Goal: Task Accomplishment & Management: Manage account settings

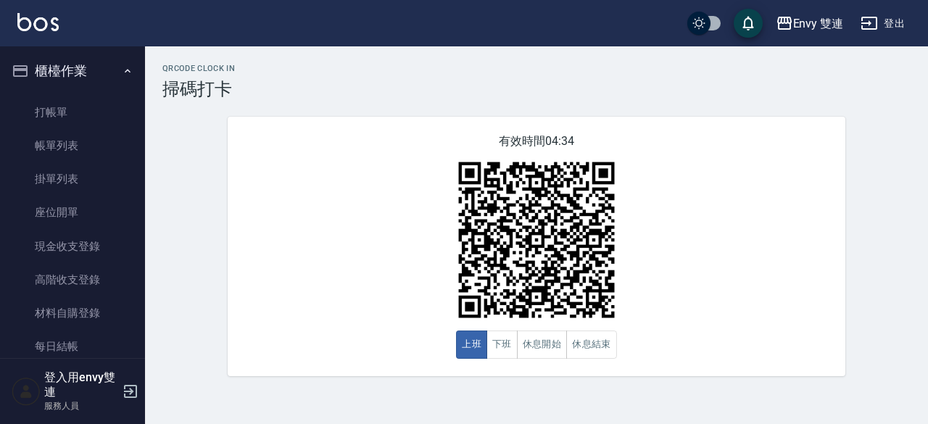
scroll to position [106, 0]
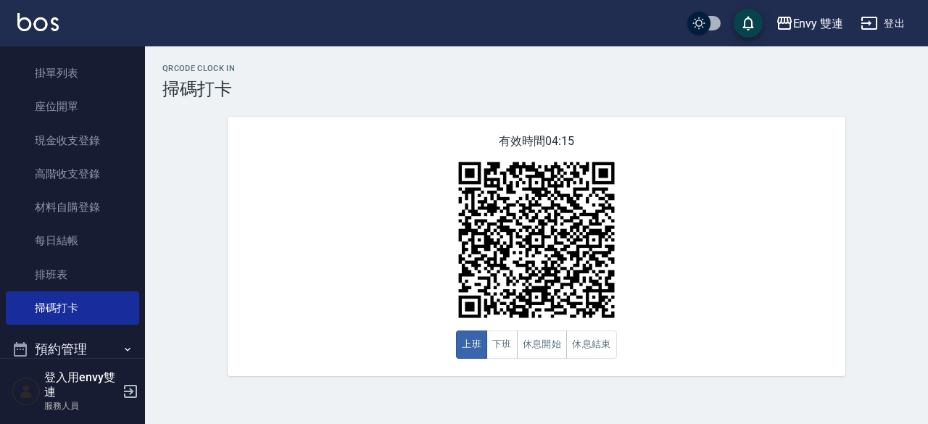
drag, startPoint x: 0, startPoint y: 0, endPoint x: 163, endPoint y: 98, distance: 190.2
click at [163, 98] on div "QRcode Clock In 掃碼打卡 有效時間 04:15 上班 下班 休息開始 休息結束" at bounding box center [536, 220] width 783 height 312
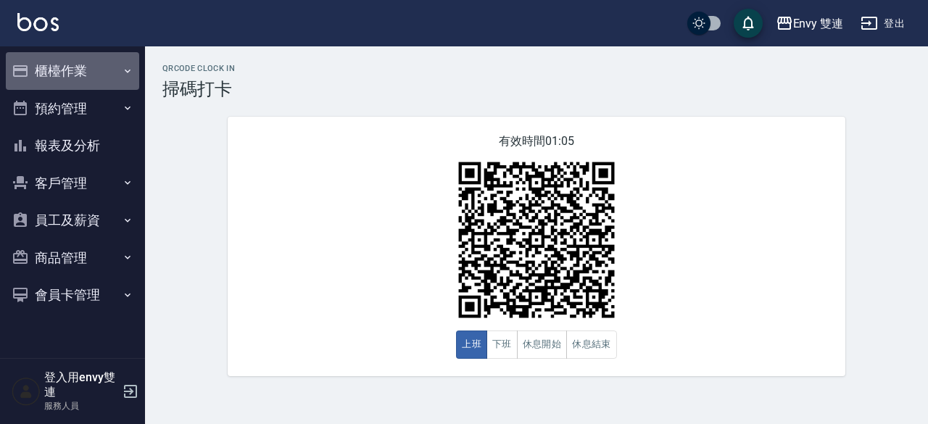
click at [88, 73] on button "櫃檯作業" at bounding box center [72, 71] width 133 height 38
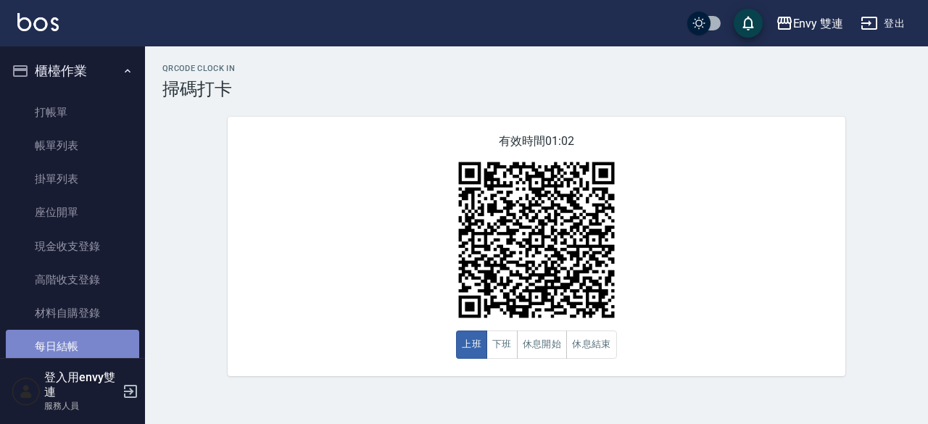
click at [74, 336] on link "每日結帳" at bounding box center [72, 346] width 133 height 33
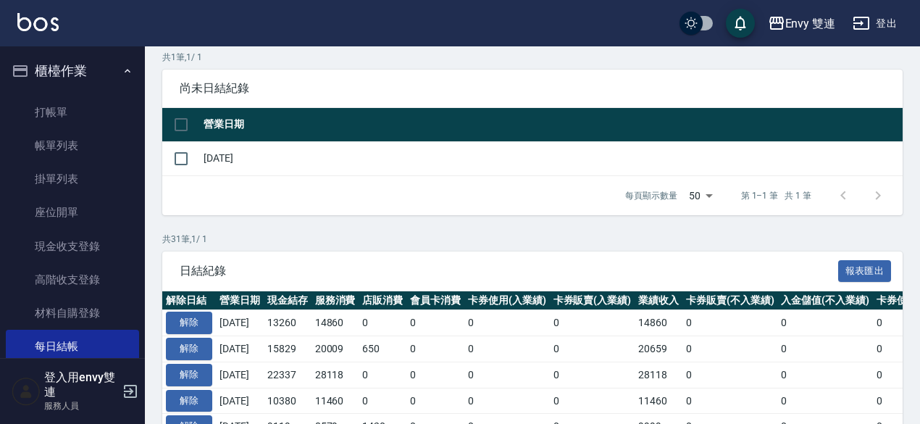
scroll to position [111, 0]
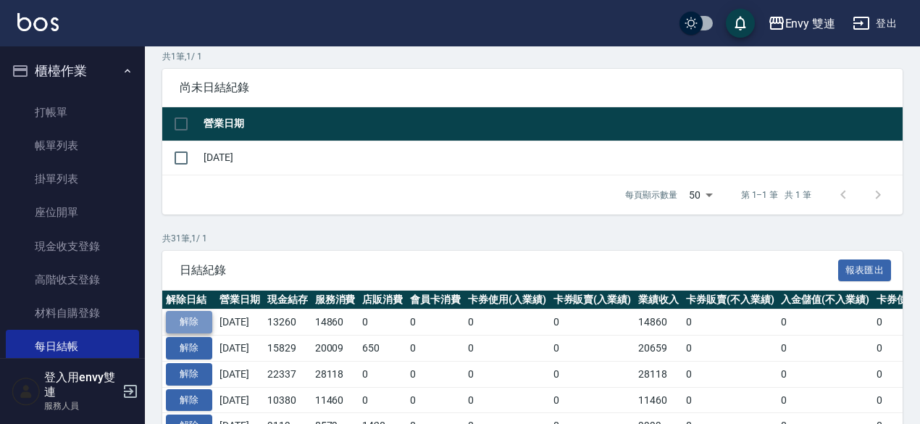
click at [210, 323] on button "解除" at bounding box center [189, 322] width 46 height 22
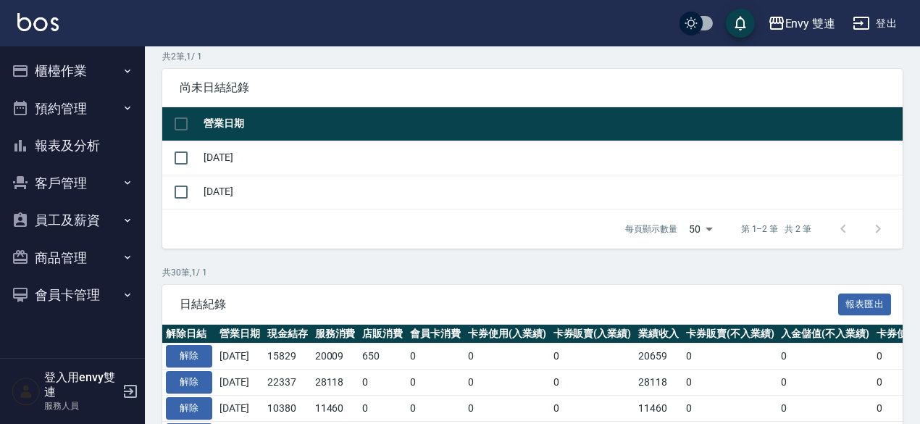
scroll to position [51, 0]
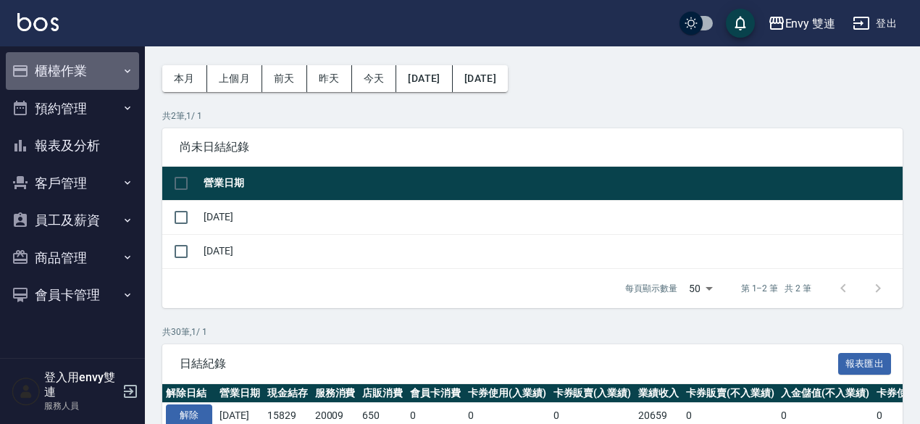
click at [98, 80] on button "櫃檯作業" at bounding box center [72, 71] width 133 height 38
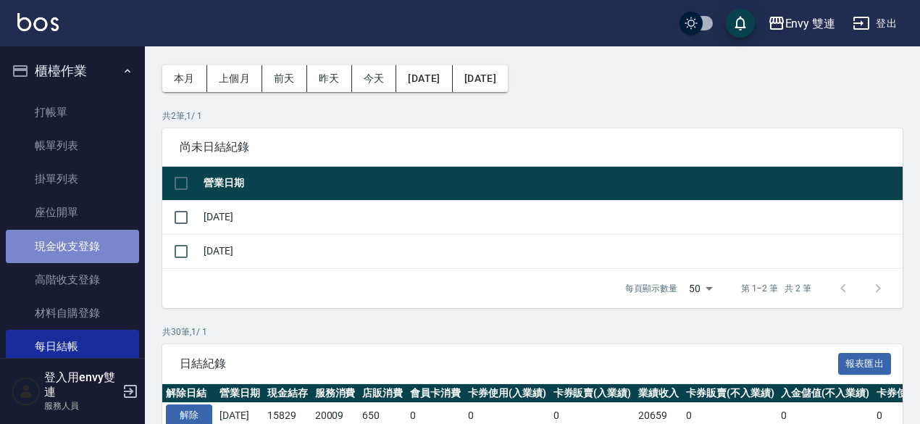
click at [118, 250] on link "現金收支登錄" at bounding box center [72, 246] width 133 height 33
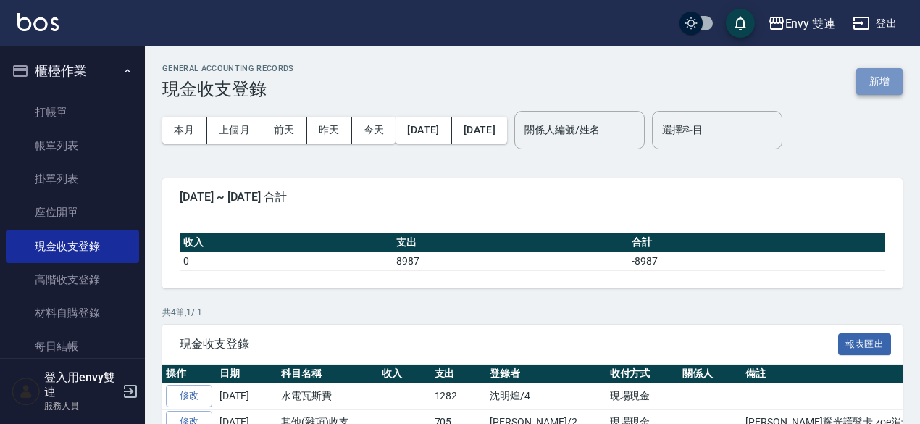
click at [881, 80] on button "新增" at bounding box center [880, 81] width 46 height 27
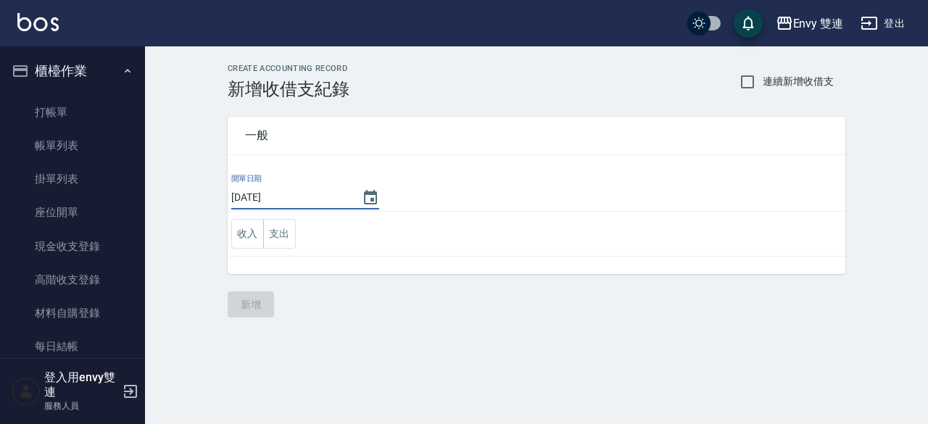
click at [325, 195] on input "[DATE]" at bounding box center [289, 198] width 116 height 24
click at [364, 194] on icon "Choose date, selected date is 2025-08-12" at bounding box center [370, 197] width 13 height 14
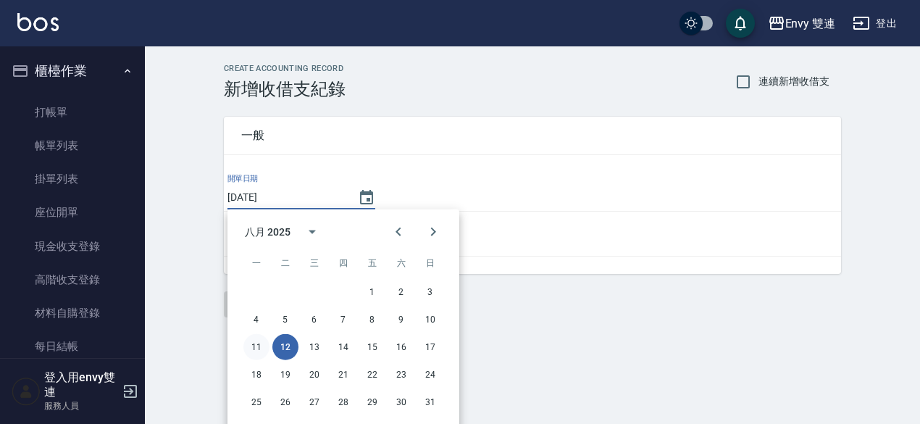
click at [264, 350] on button "11" at bounding box center [257, 347] width 26 height 26
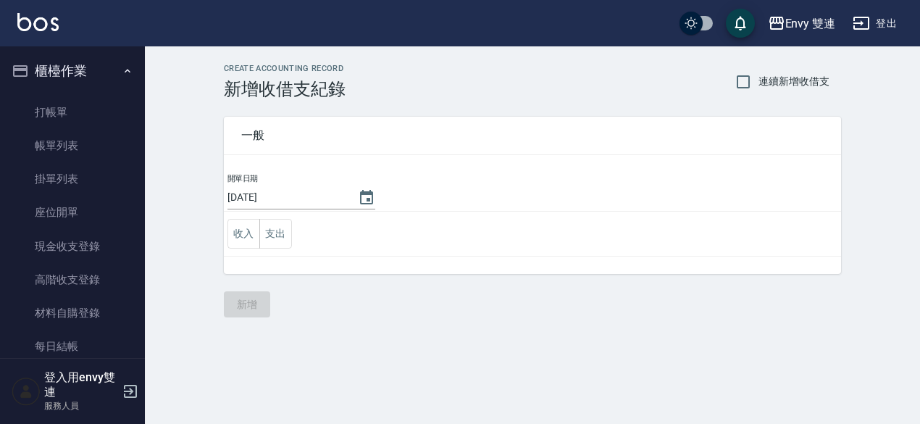
type input "[DATE]"
click at [278, 233] on button "支出" at bounding box center [279, 234] width 33 height 30
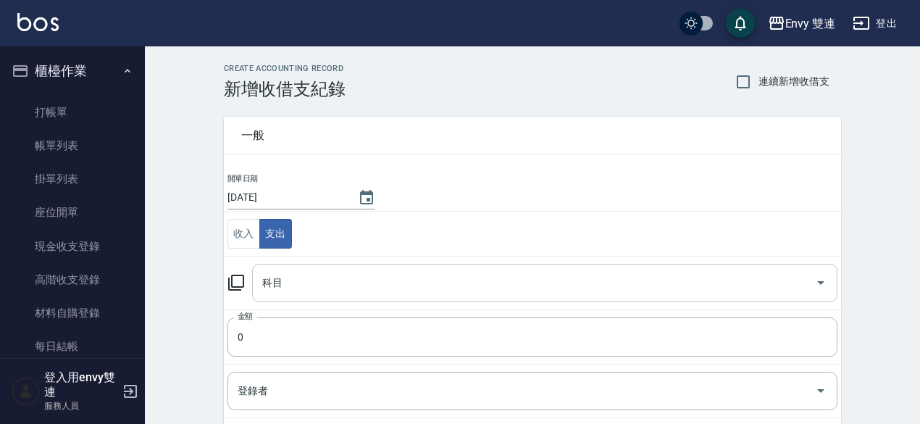
click at [304, 276] on input "科目" at bounding box center [534, 282] width 551 height 25
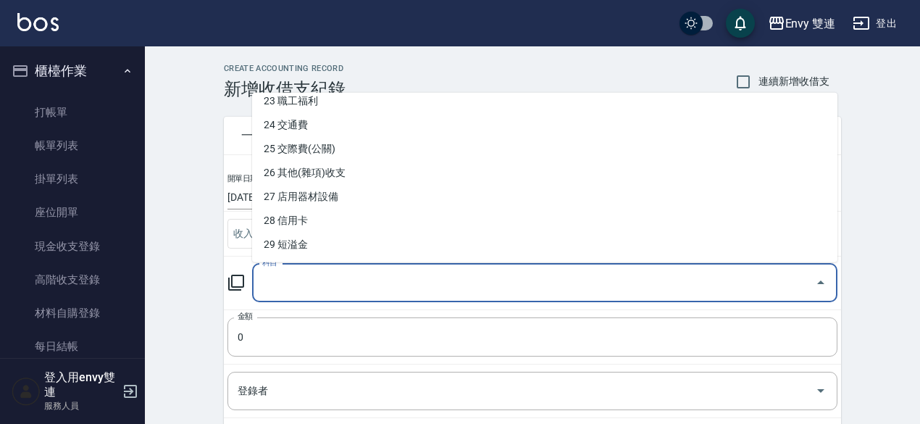
scroll to position [567, 0]
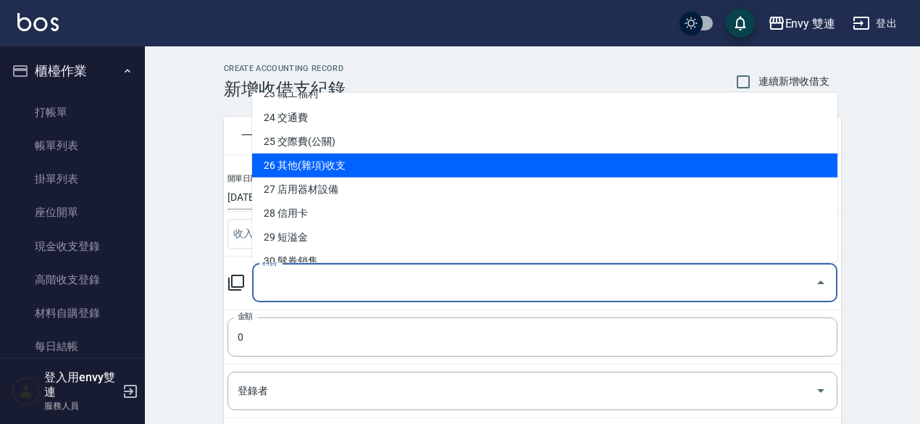
click at [352, 158] on li "26 其他(雜項)收支" at bounding box center [545, 166] width 586 height 24
type input "26 其他(雜項)收支"
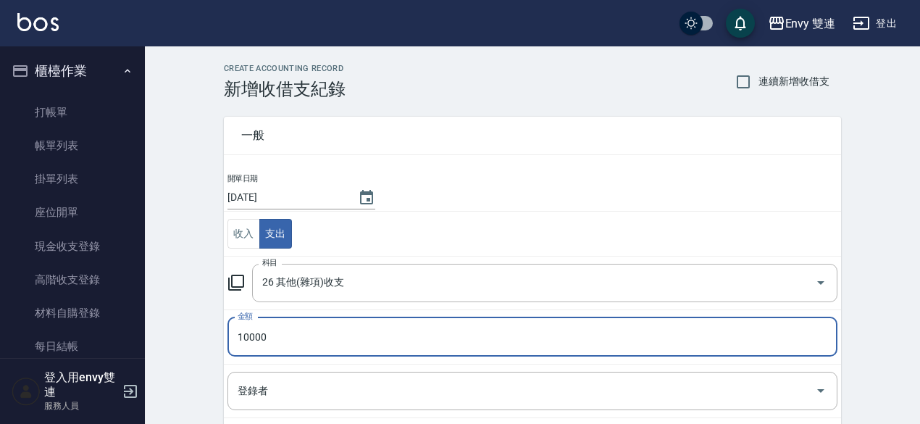
type input "10000"
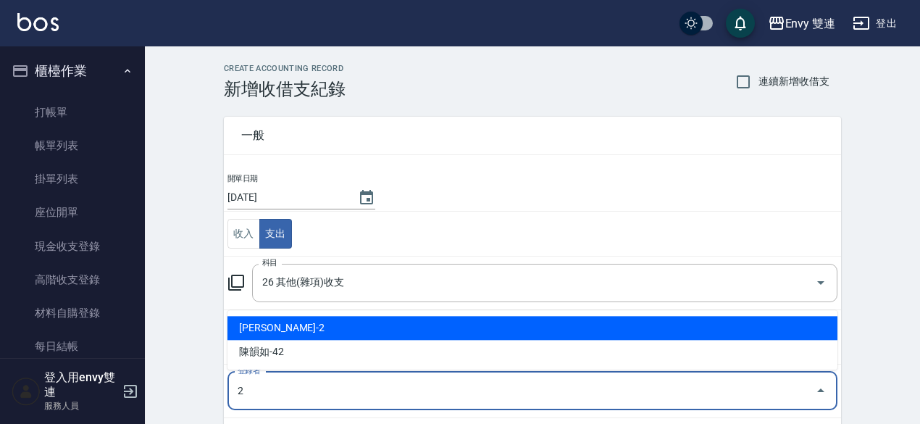
type input "[PERSON_NAME]-2"
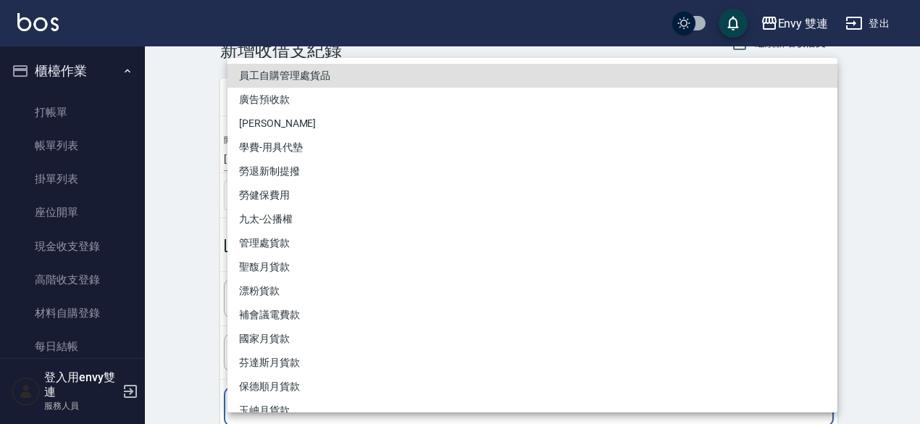
scroll to position [213, 0]
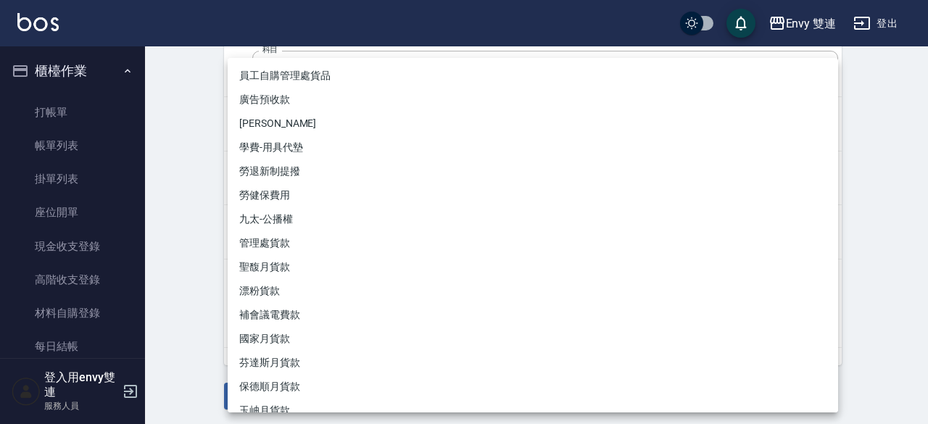
drag, startPoint x: 136, startPoint y: 217, endPoint x: 171, endPoint y: 223, distance: 35.4
click at [171, 223] on div at bounding box center [464, 212] width 928 height 424
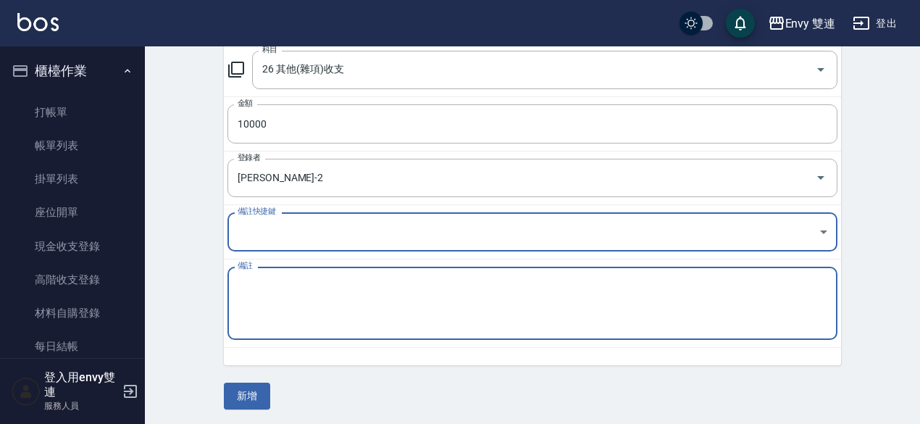
click at [297, 300] on textarea "備註" at bounding box center [533, 303] width 590 height 49
type textarea "A"
type textarea "門鎖 10000"
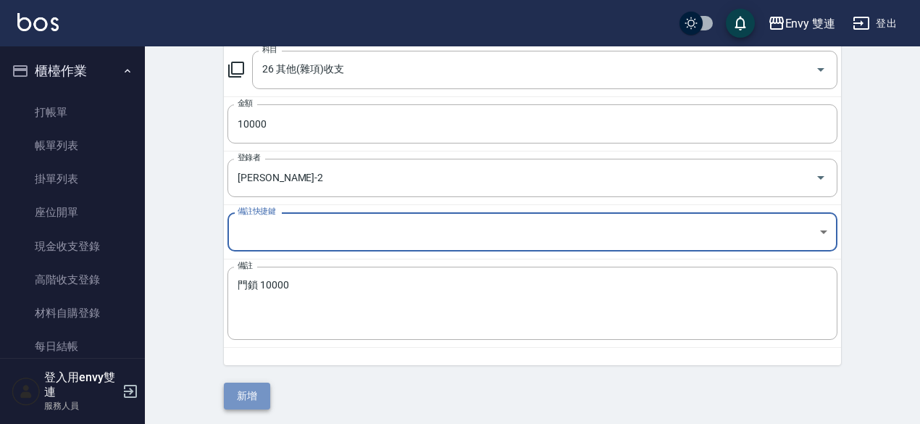
click at [249, 394] on button "新增" at bounding box center [247, 396] width 46 height 27
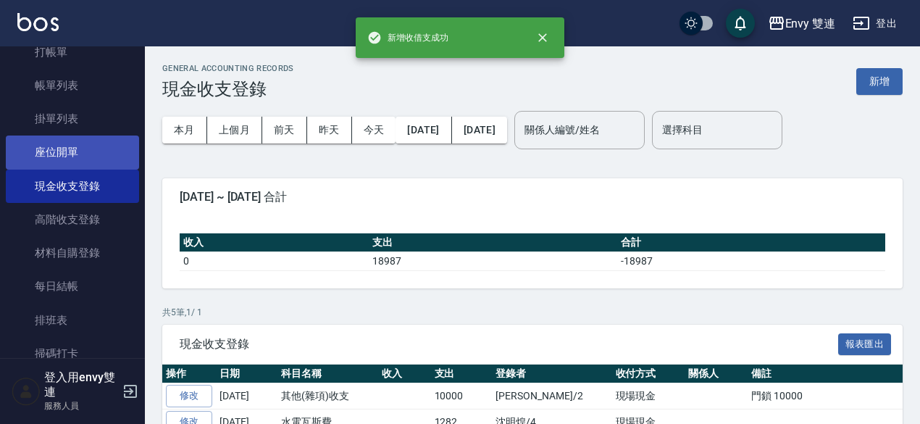
scroll to position [61, 0]
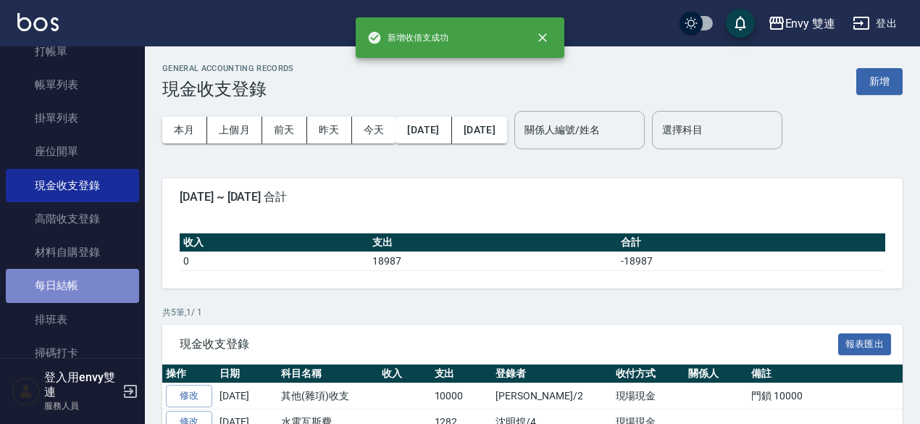
click at [78, 291] on link "每日結帳" at bounding box center [72, 285] width 133 height 33
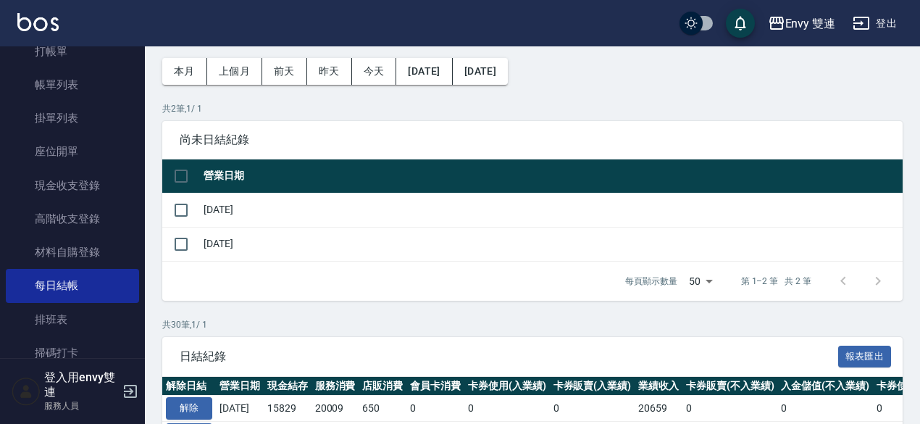
scroll to position [59, 0]
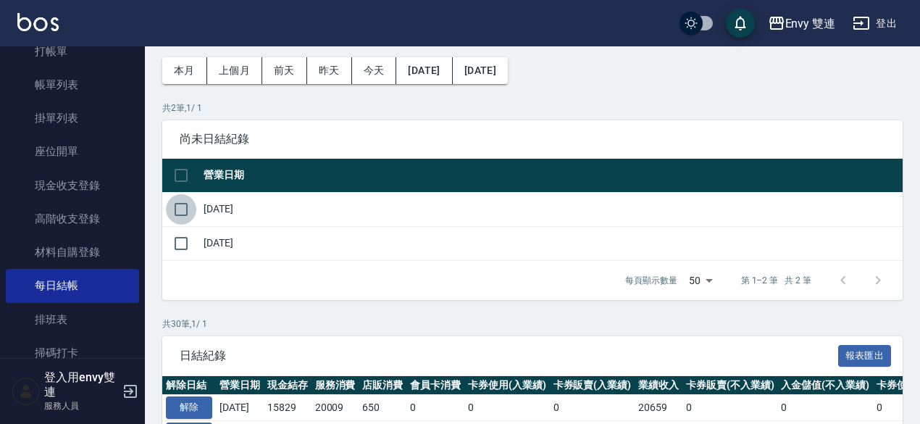
click at [191, 217] on input "checkbox" at bounding box center [181, 209] width 30 height 30
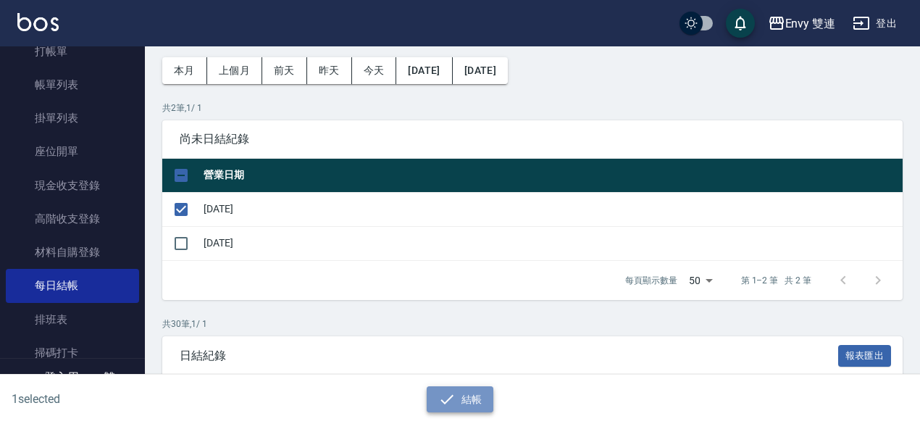
click at [477, 411] on button "結帳" at bounding box center [460, 399] width 67 height 27
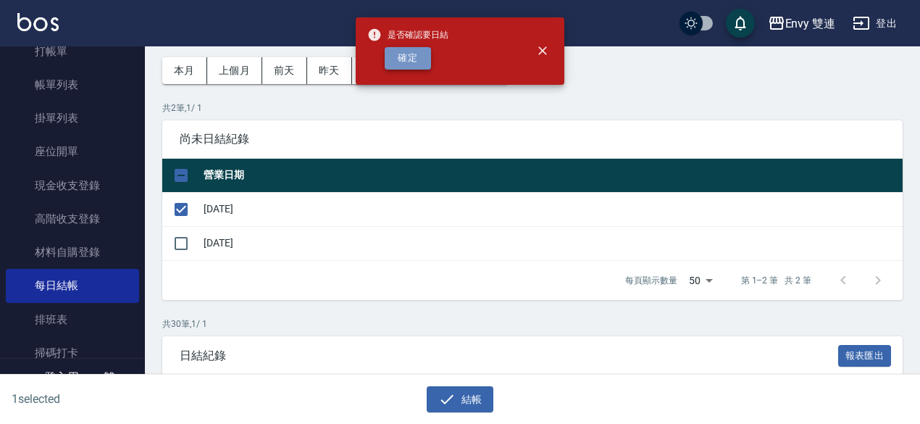
click at [426, 67] on button "確定" at bounding box center [408, 58] width 46 height 22
checkbox input "false"
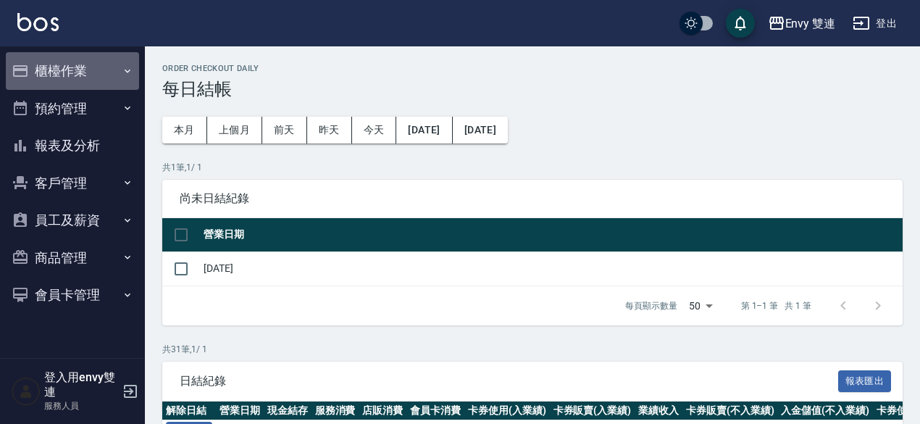
click at [94, 69] on button "櫃檯作業" at bounding box center [72, 71] width 133 height 38
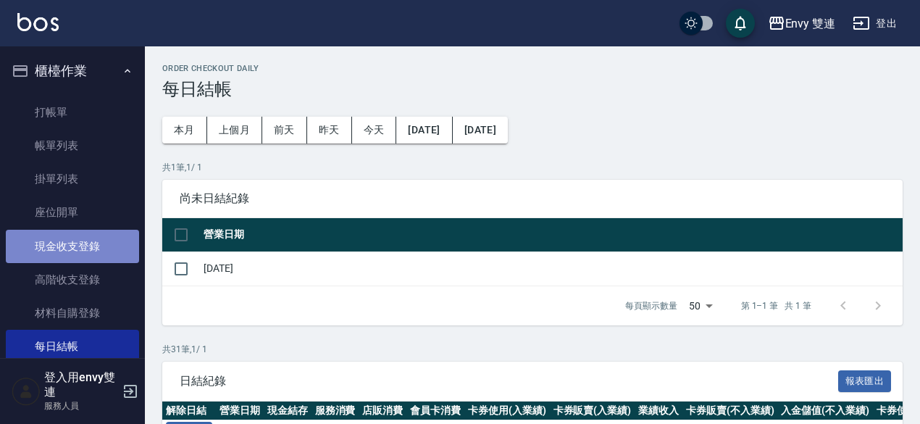
click at [80, 248] on link "現金收支登錄" at bounding box center [72, 246] width 133 height 33
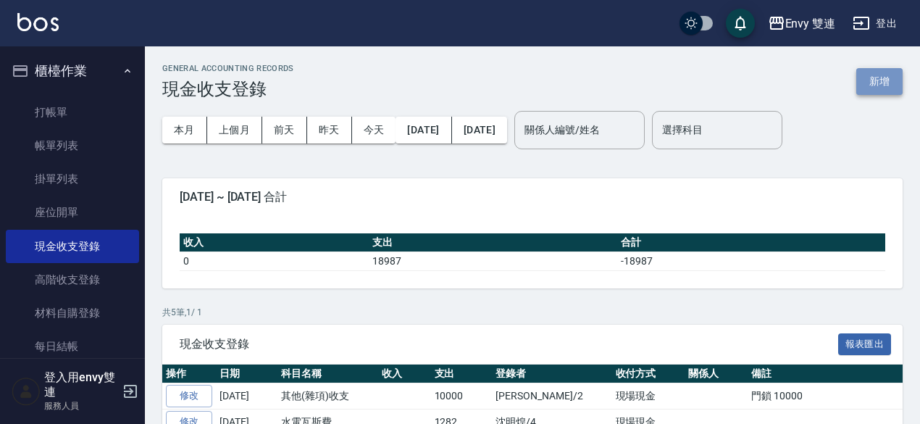
click at [872, 76] on button "新增" at bounding box center [880, 81] width 46 height 27
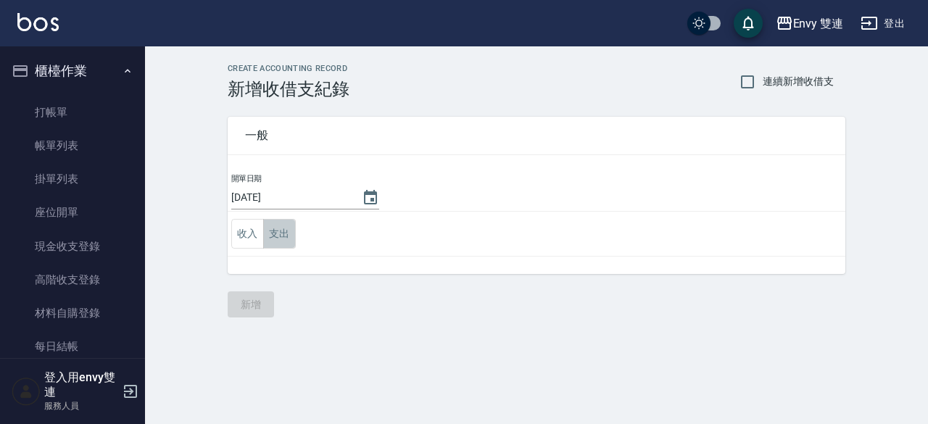
click at [283, 230] on button "支出" at bounding box center [279, 234] width 33 height 30
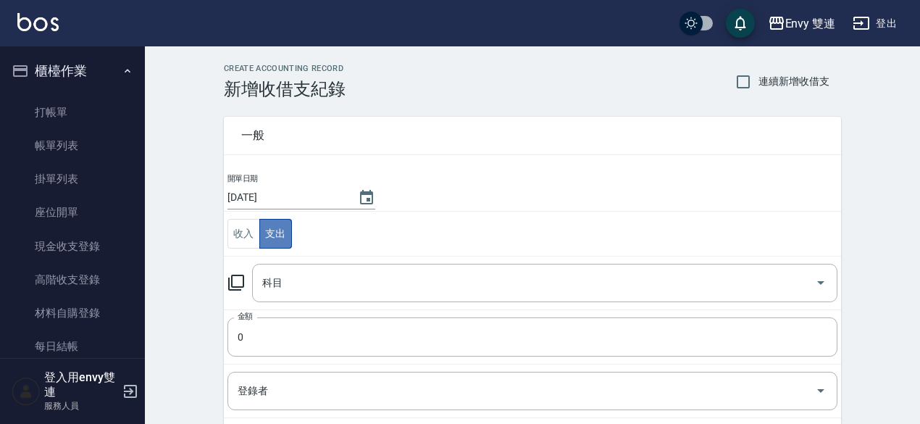
click at [283, 230] on button "支出" at bounding box center [275, 234] width 33 height 30
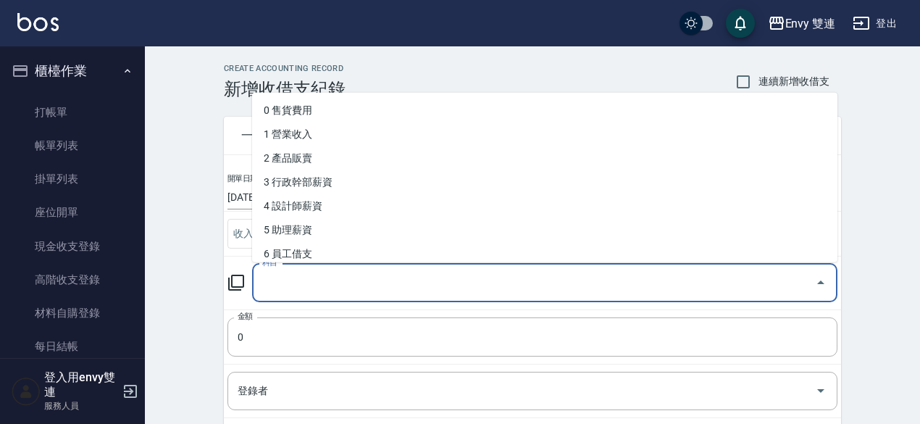
click at [298, 270] on input "科目" at bounding box center [534, 282] width 551 height 25
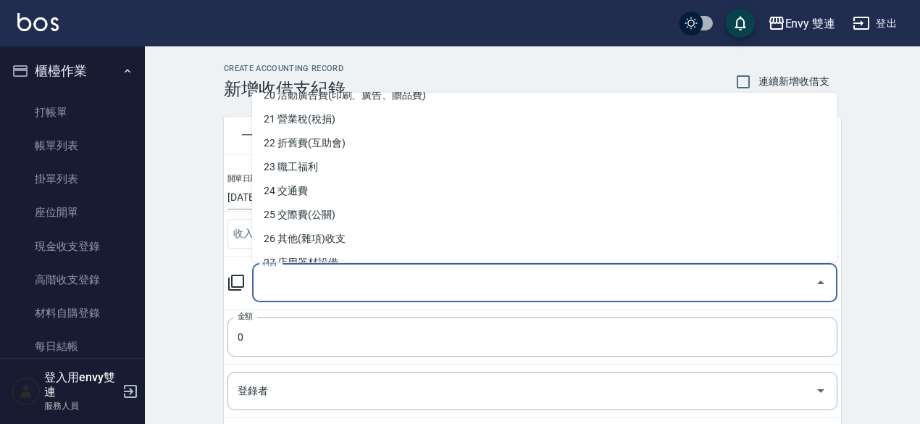
scroll to position [531, 0]
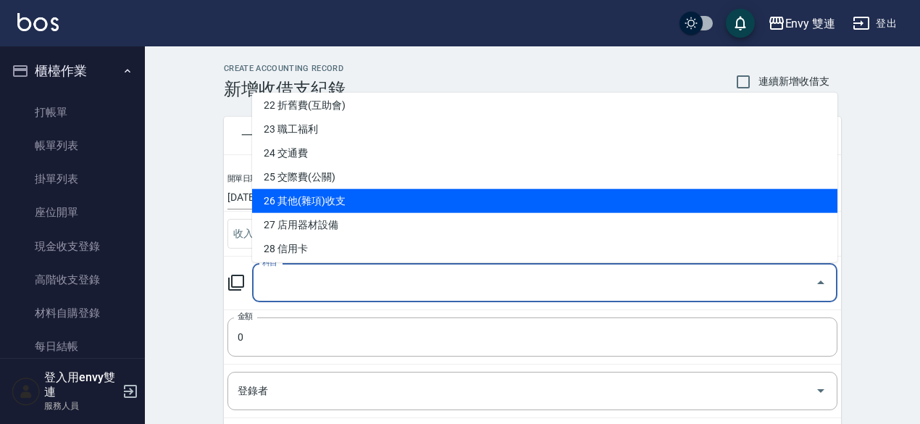
click at [341, 200] on li "26 其他(雜項)收支" at bounding box center [545, 201] width 586 height 24
type input "26 其他(雜項)收支"
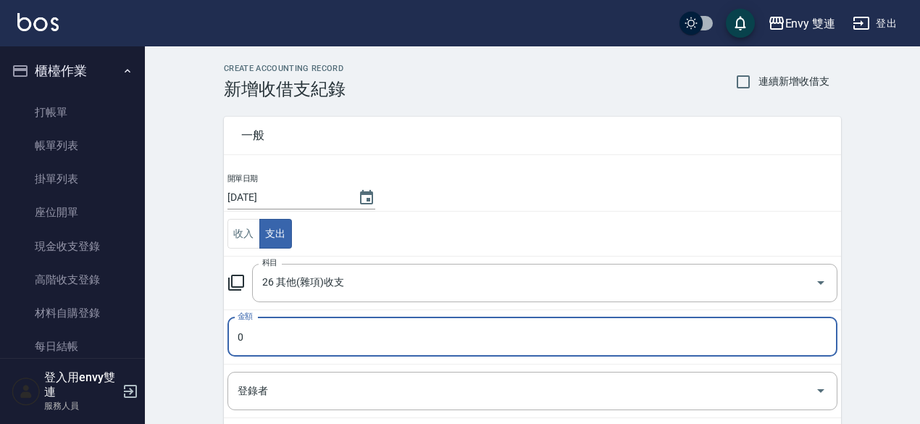
click at [329, 327] on input "0" at bounding box center [533, 336] width 610 height 39
type input "03000"
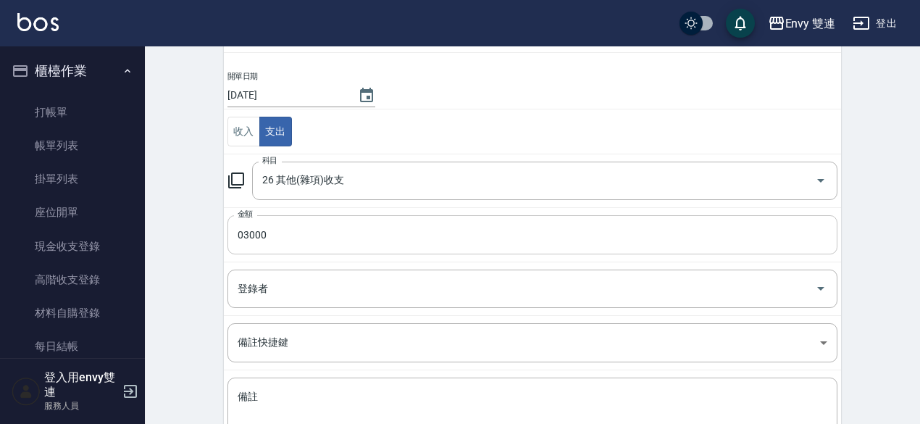
scroll to position [108, 0]
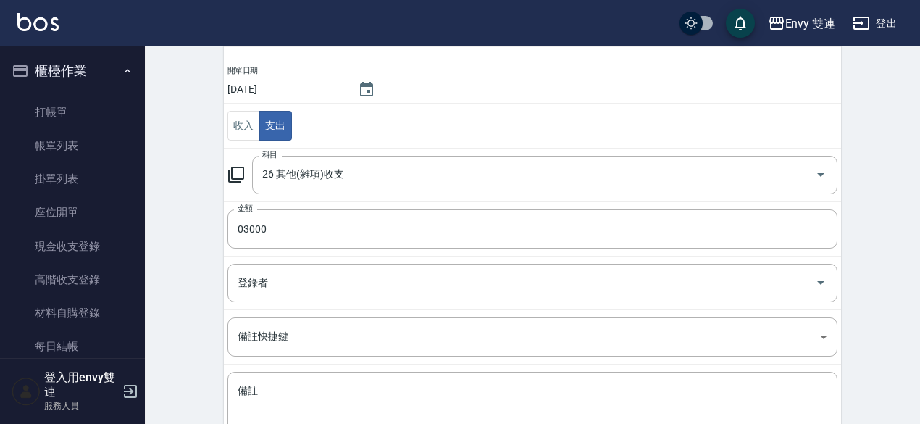
click at [418, 302] on td "登錄者 登錄者" at bounding box center [533, 283] width 618 height 54
drag, startPoint x: 418, startPoint y: 301, endPoint x: 425, endPoint y: 291, distance: 12.1
click at [425, 291] on td "登錄者 登錄者" at bounding box center [533, 283] width 618 height 54
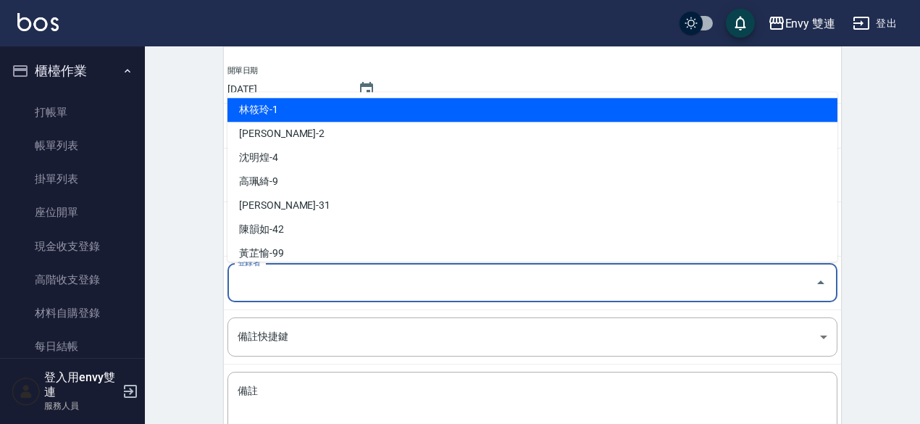
click at [425, 291] on input "登錄者" at bounding box center [521, 282] width 575 height 25
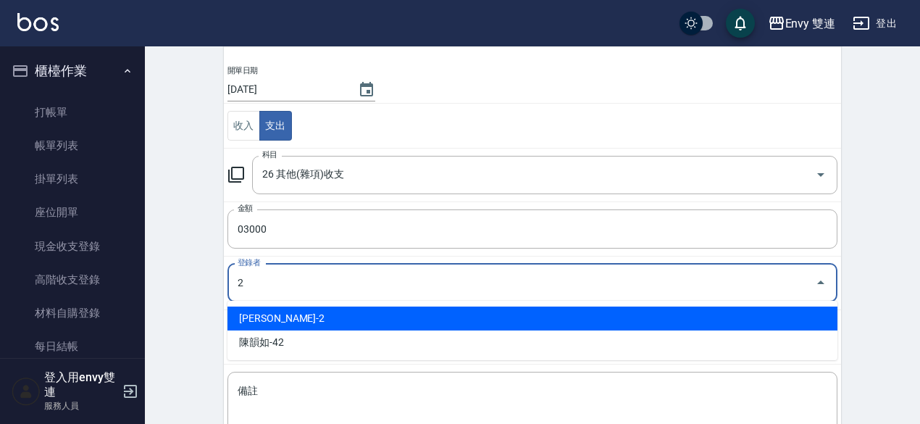
type input "[PERSON_NAME]-2"
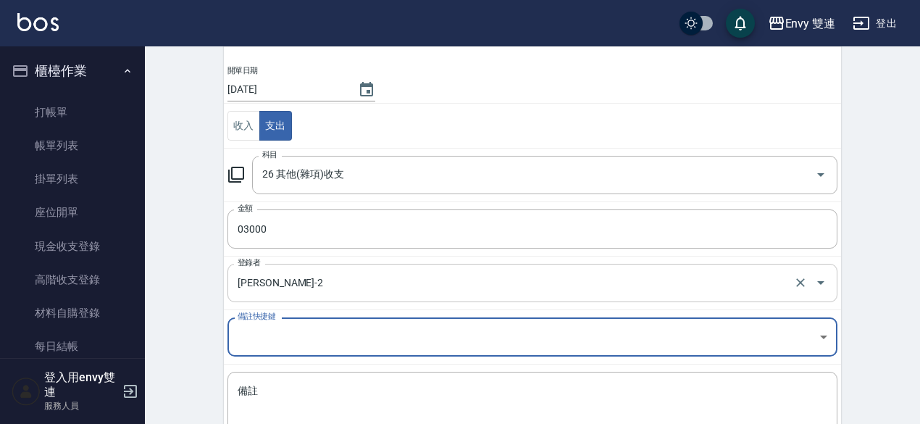
scroll to position [198, 0]
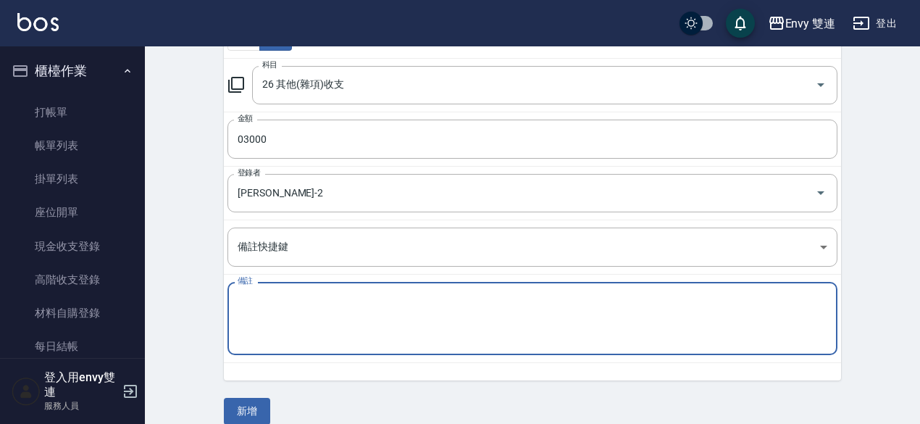
click at [420, 309] on textarea "備註" at bounding box center [533, 318] width 590 height 49
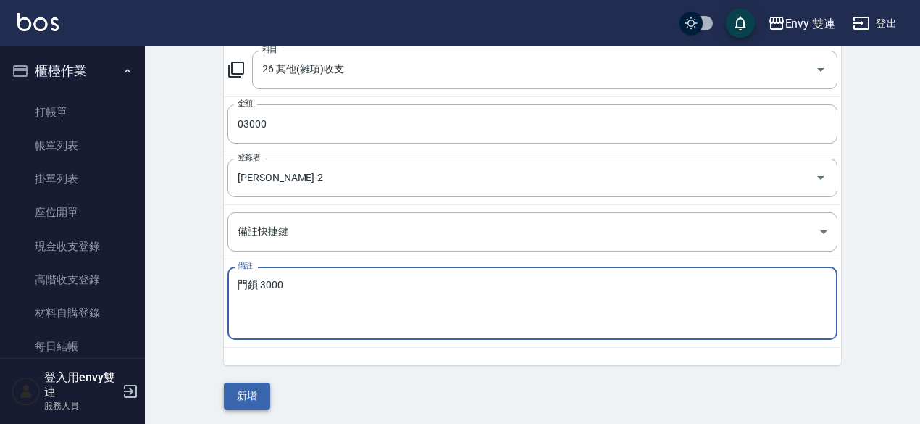
type textarea "門鎖 3000"
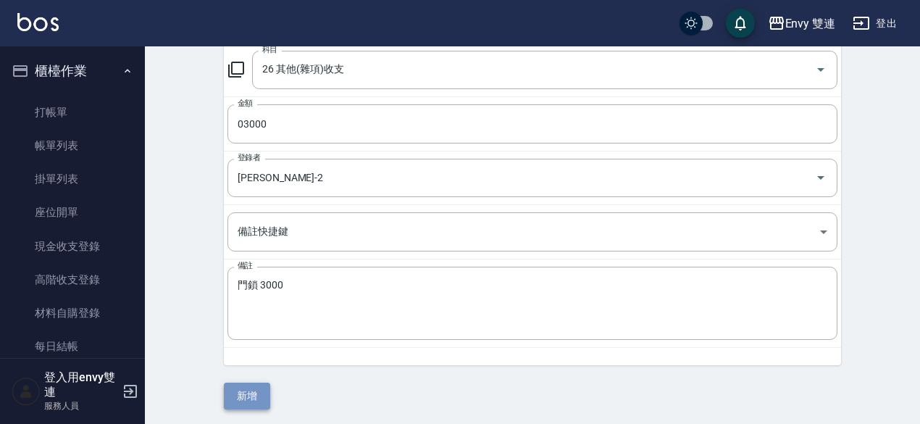
click at [241, 389] on button "新增" at bounding box center [247, 396] width 46 height 27
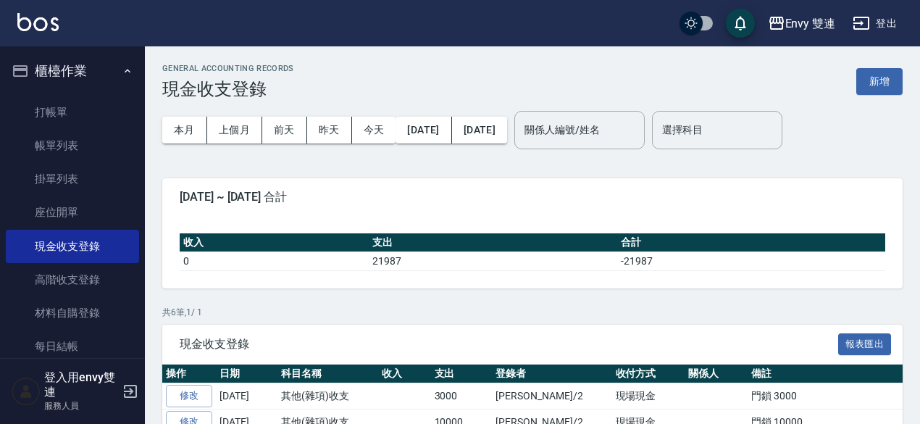
click at [241, 389] on td "[DATE]" at bounding box center [247, 396] width 62 height 26
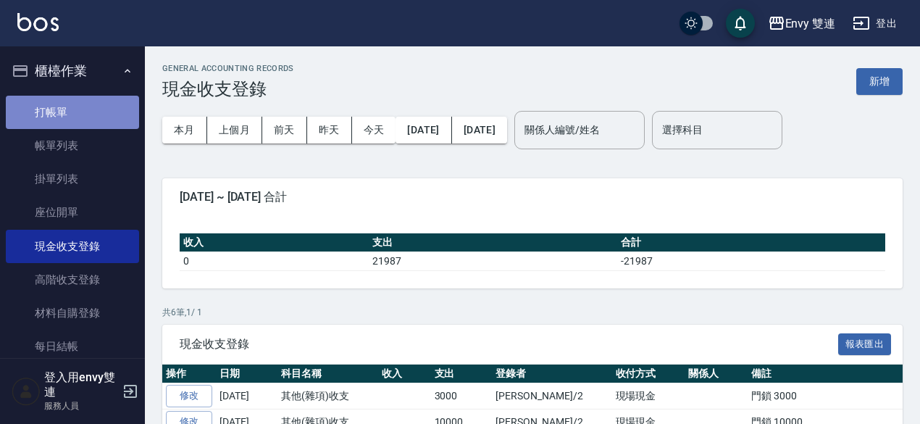
click at [107, 107] on link "打帳單" at bounding box center [72, 112] width 133 height 33
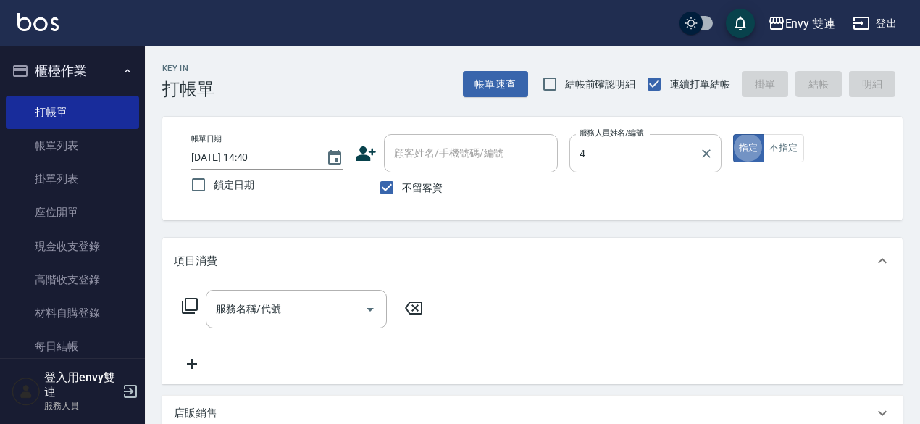
type input "[PERSON_NAME]-4"
type button "true"
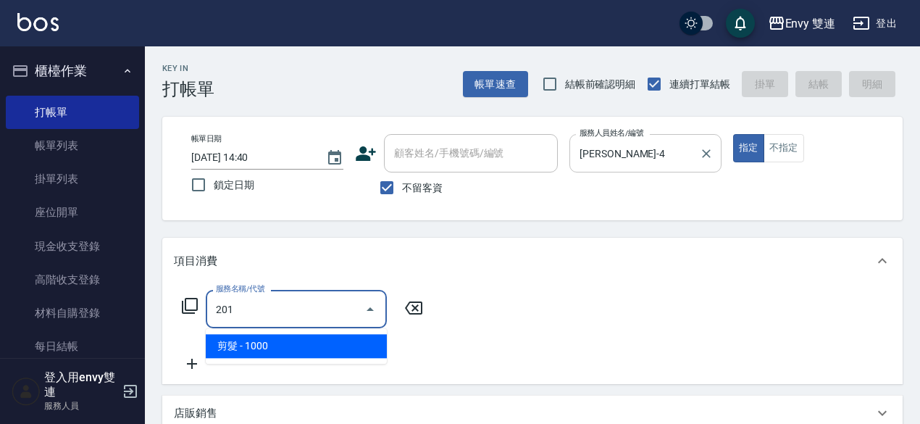
type input "剪髮(201)"
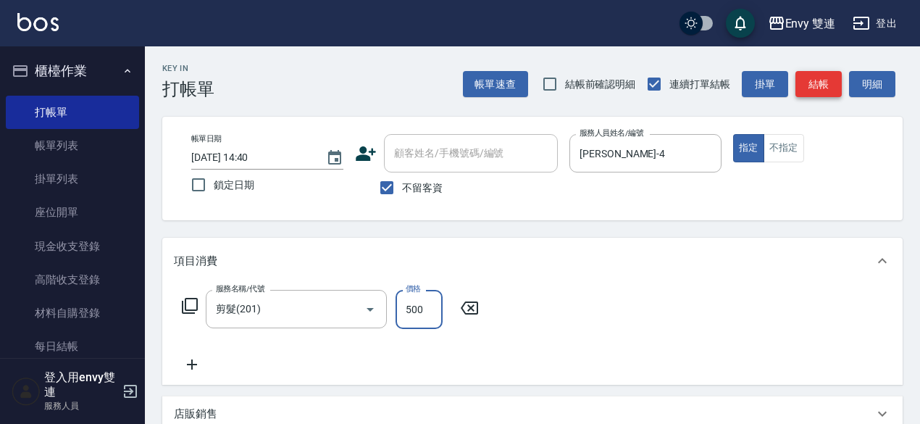
type input "500"
click at [814, 86] on button "結帳" at bounding box center [819, 84] width 46 height 27
